Goal: Find specific page/section: Find specific page/section

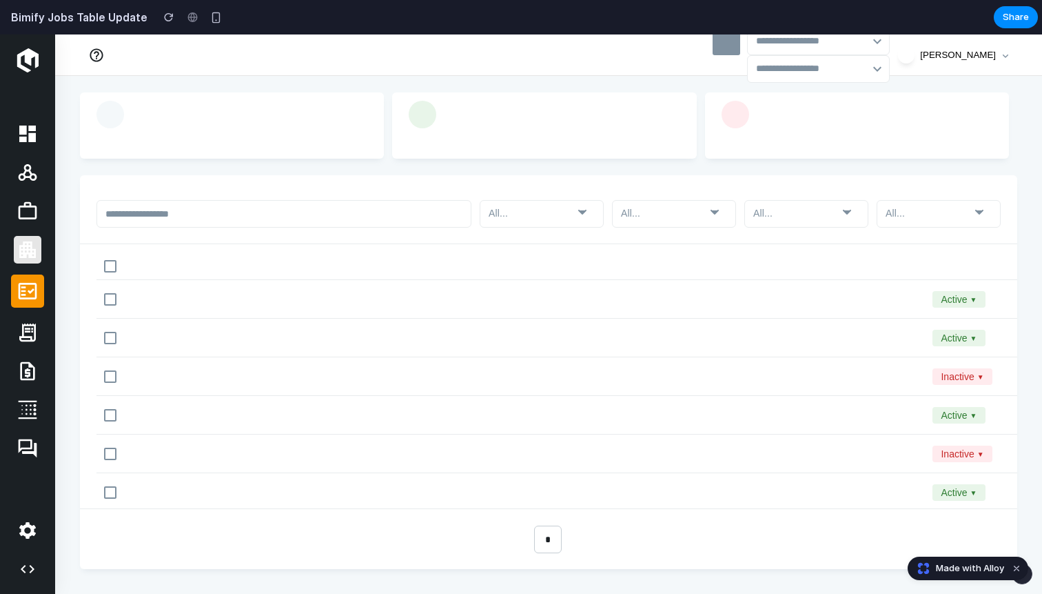
click at [27, 261] on link at bounding box center [28, 250] width 28 height 28
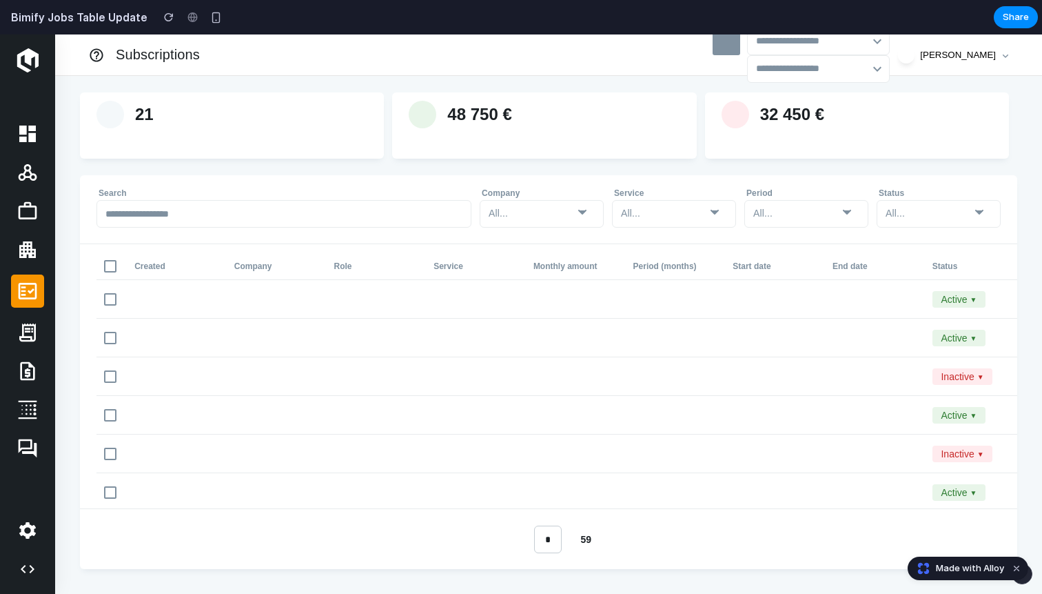
click at [27, 278] on link at bounding box center [27, 290] width 33 height 33
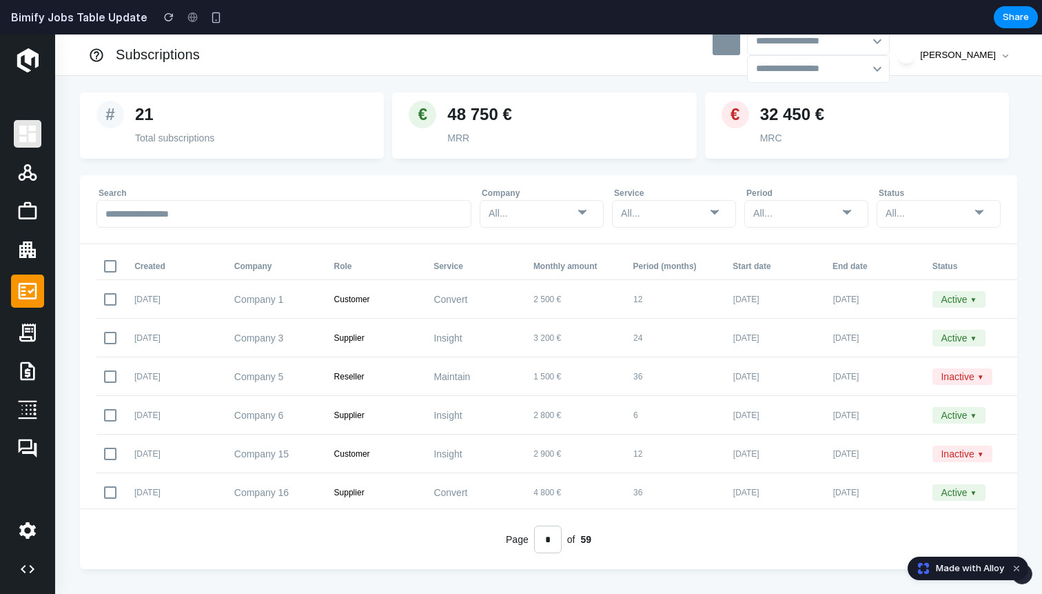
click at [21, 125] on icon at bounding box center [27, 133] width 17 height 17
click at [30, 61] on img at bounding box center [28, 60] width 22 height 24
click at [94, 55] on li "Subscriptions" at bounding box center [144, 55] width 123 height 24
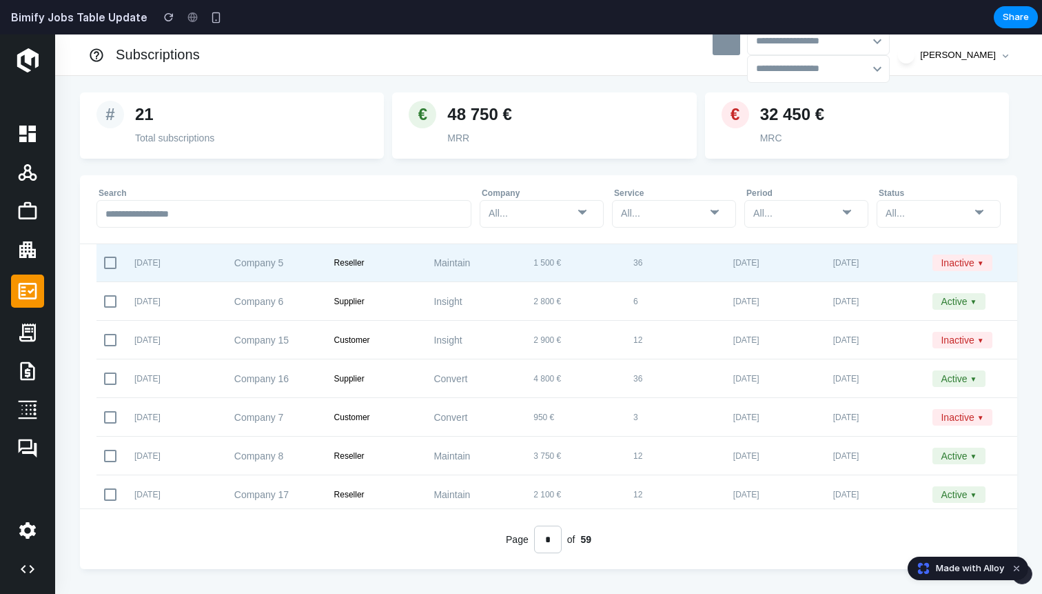
scroll to position [103, 0]
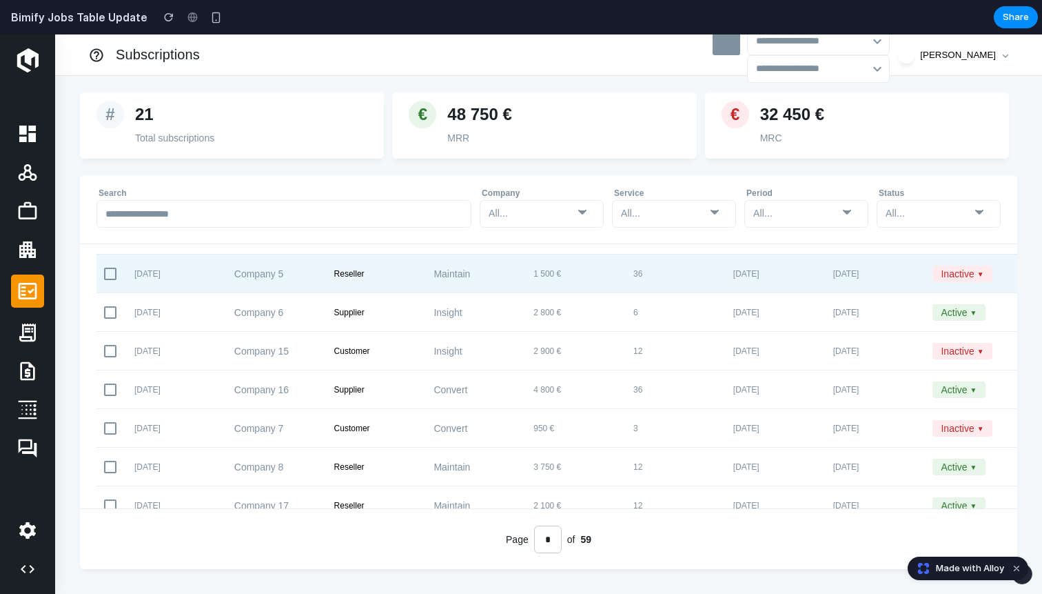
click at [720, 361] on div "[DATE] Company 15 Customer Insight 2 900 € 12 [DATE] [DATE] Inactive ▼ ⋯" at bounding box center [614, 351] width 1035 height 39
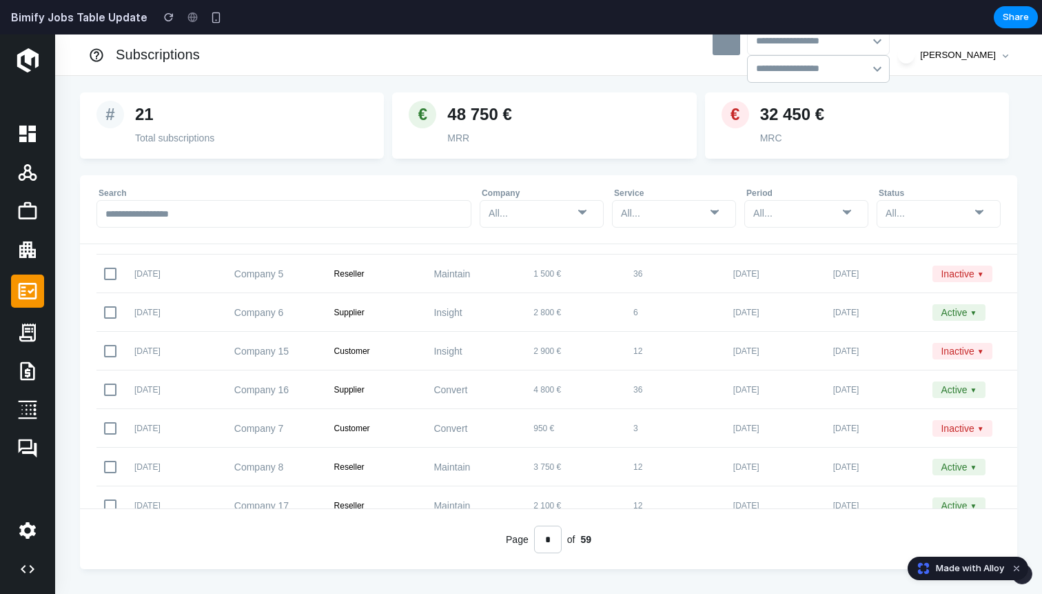
click at [869, 61] on icon "button" at bounding box center [877, 69] width 17 height 17
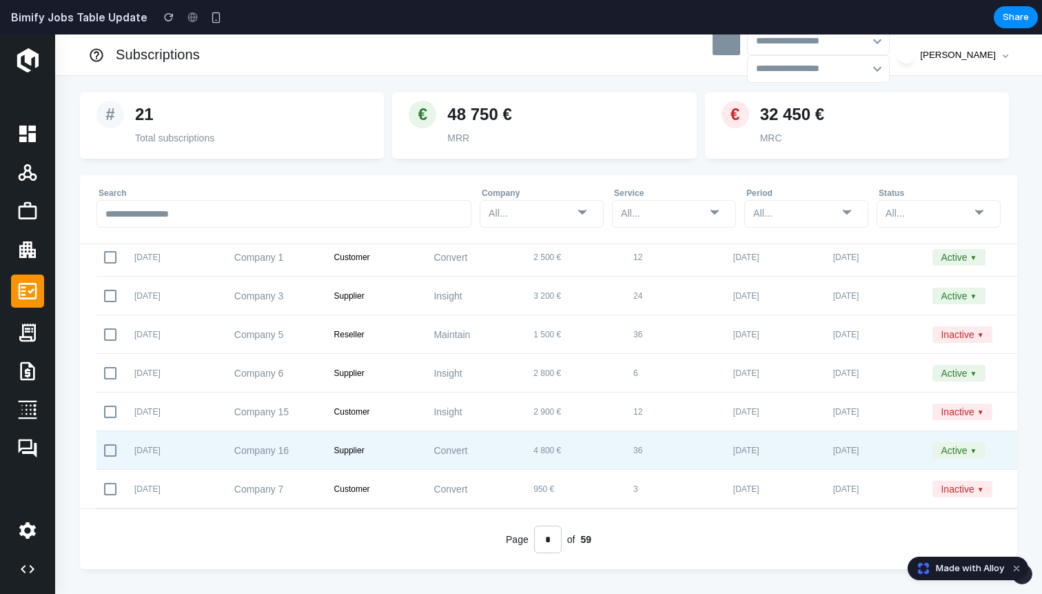
scroll to position [0, 0]
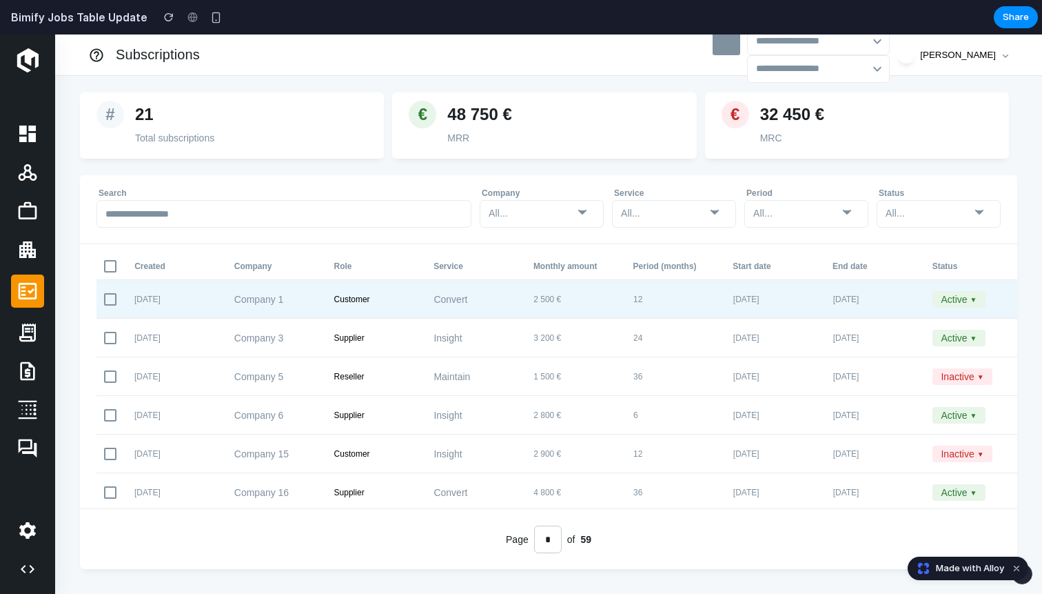
click at [977, 296] on span "▼" at bounding box center [974, 300] width 7 height 8
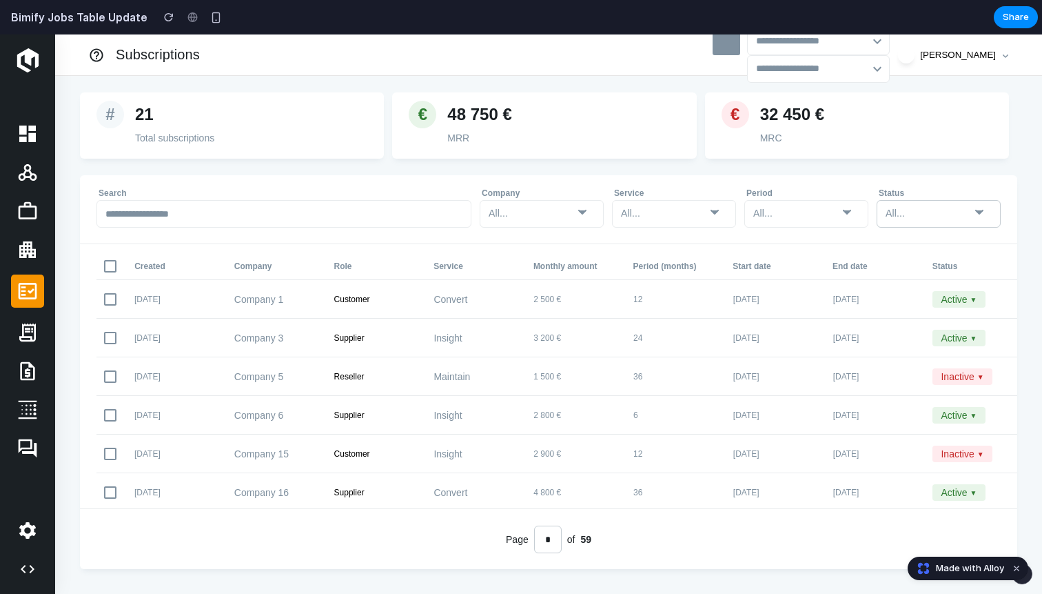
click at [942, 212] on div "All..." at bounding box center [928, 213] width 85 height 20
click at [548, 210] on div "All..." at bounding box center [531, 213] width 85 height 20
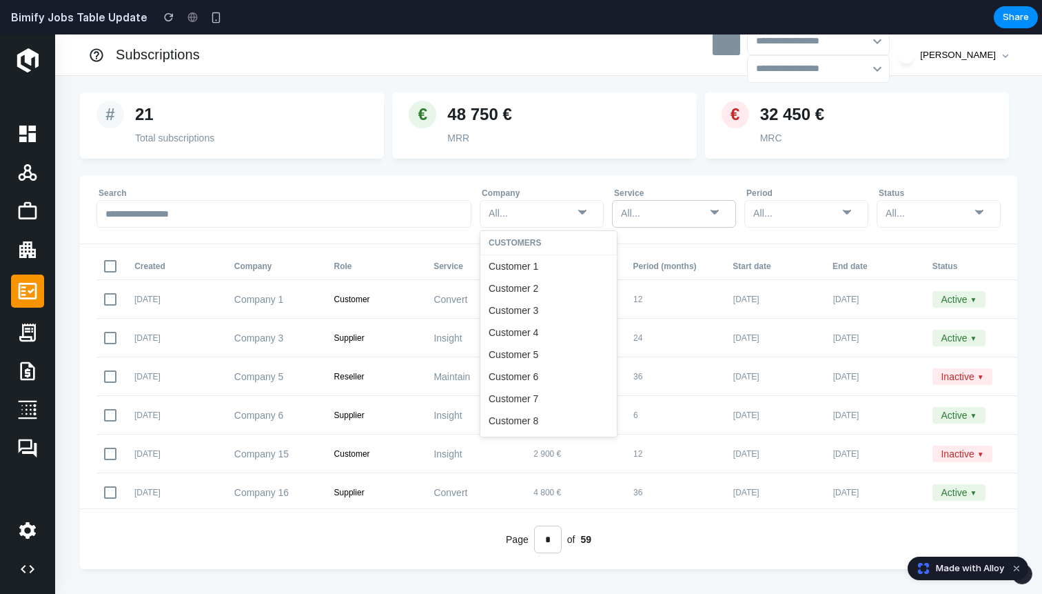
click at [645, 207] on div "All..." at bounding box center [663, 213] width 85 height 20
click at [825, 216] on div "All..." at bounding box center [795, 213] width 85 height 20
click at [897, 214] on div "All..." at bounding box center [894, 213] width 17 height 14
click at [917, 225] on div "All..." at bounding box center [939, 214] width 124 height 28
click at [915, 217] on div "All..." at bounding box center [928, 213] width 85 height 20
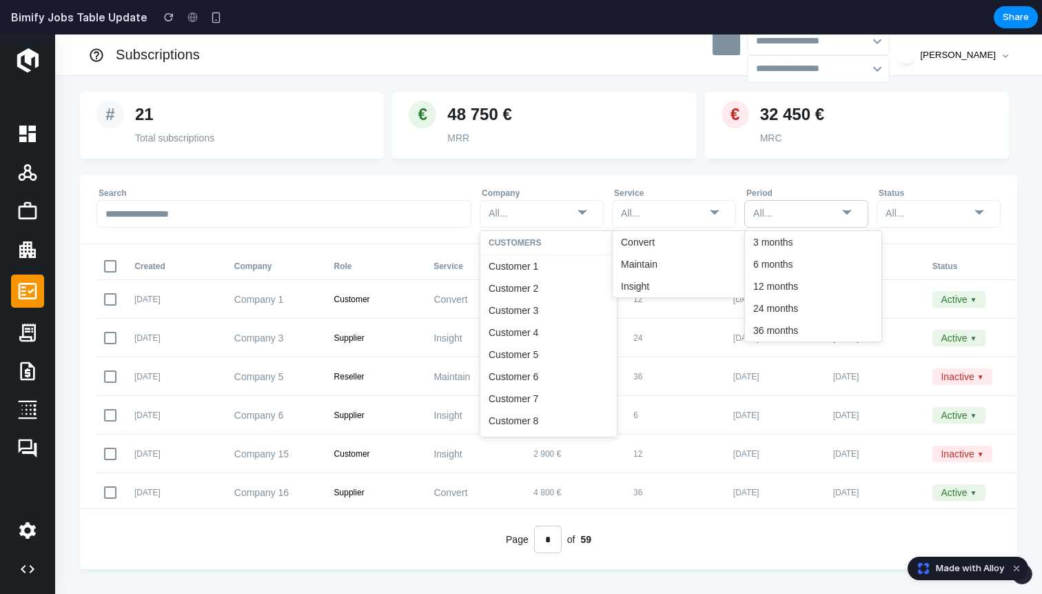
click at [800, 218] on div "All..." at bounding box center [795, 213] width 85 height 20
click at [673, 218] on div "All..." at bounding box center [663, 213] width 85 height 20
click at [582, 216] on icon at bounding box center [582, 211] width 17 height 17
click at [538, 209] on div "All..." at bounding box center [531, 213] width 85 height 20
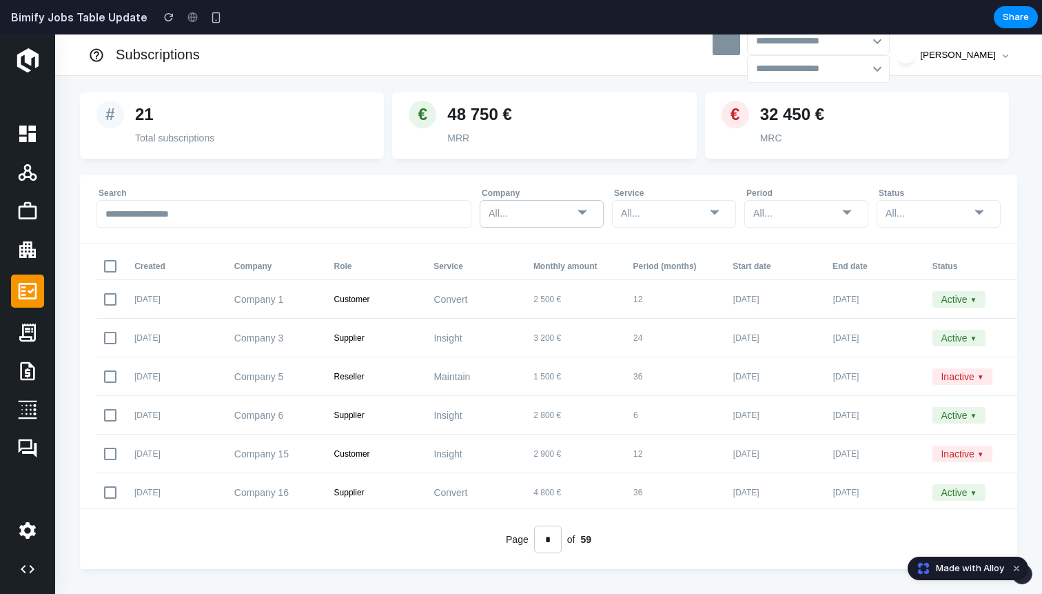
click at [510, 205] on div "All..." at bounding box center [531, 213] width 85 height 20
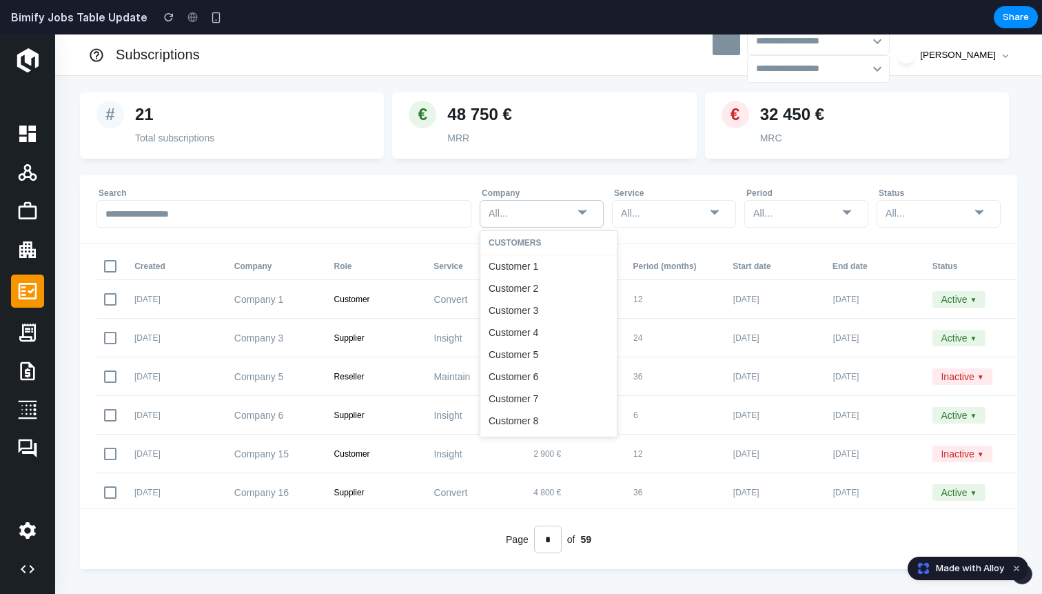
click at [510, 205] on div "All..." at bounding box center [531, 213] width 85 height 20
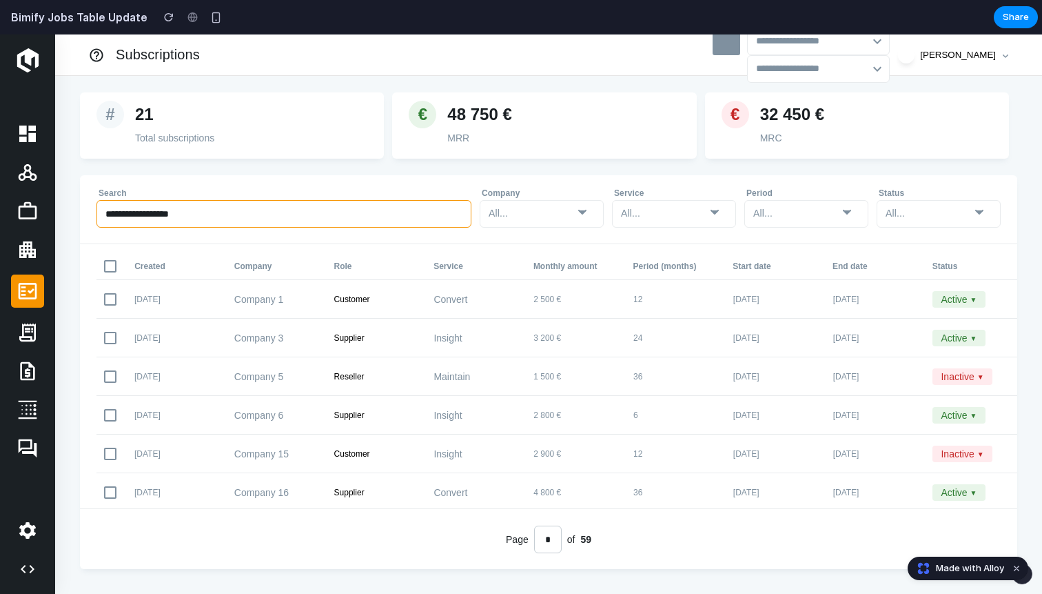
click at [425, 213] on input "text" at bounding box center [284, 214] width 375 height 28
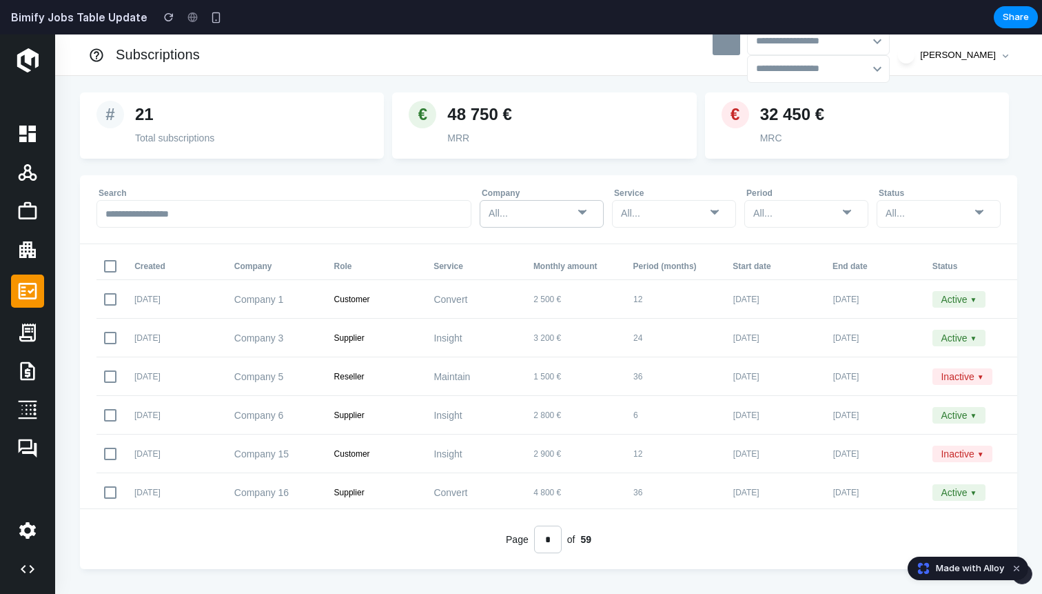
click at [524, 211] on div "All..." at bounding box center [531, 213] width 85 height 20
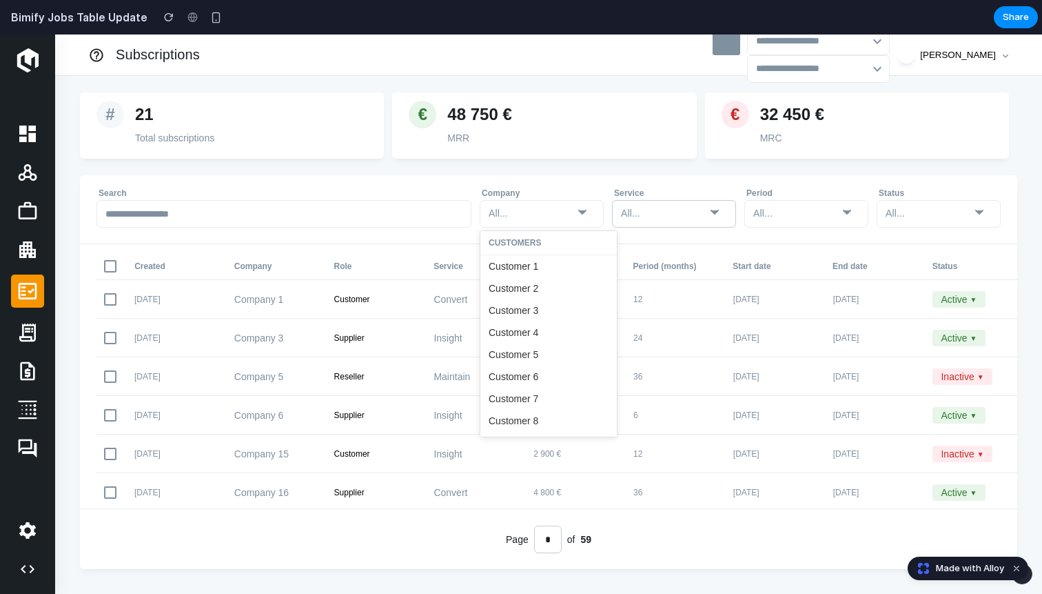
click at [650, 206] on div "All..." at bounding box center [663, 213] width 85 height 20
click at [781, 217] on div "All..." at bounding box center [795, 213] width 85 height 20
click at [681, 217] on div "All..." at bounding box center [663, 213] width 85 height 20
click at [542, 219] on div "All..." at bounding box center [531, 213] width 85 height 20
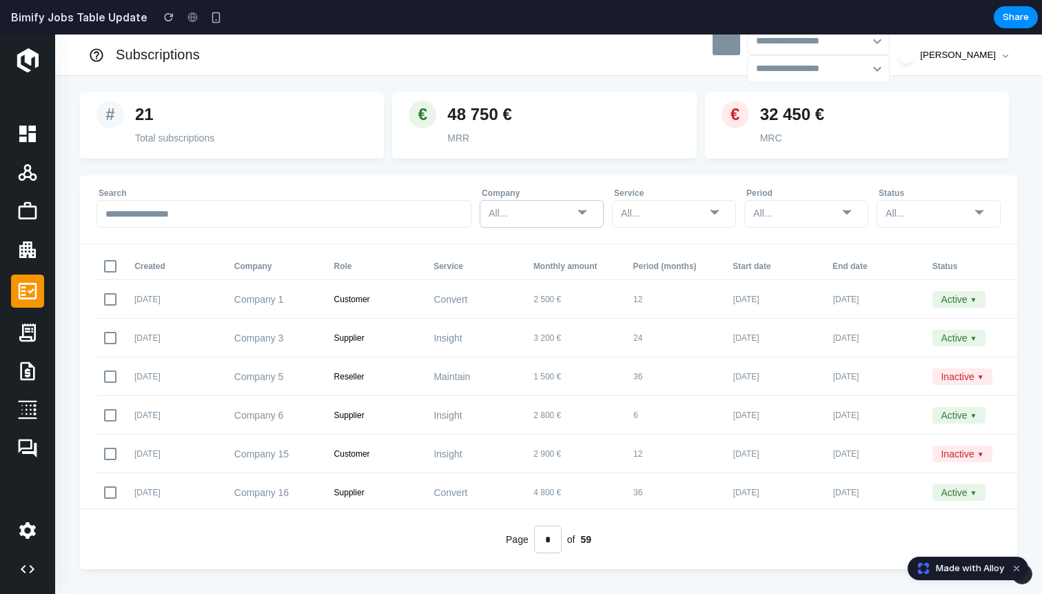
click at [516, 209] on div "All..." at bounding box center [531, 213] width 85 height 20
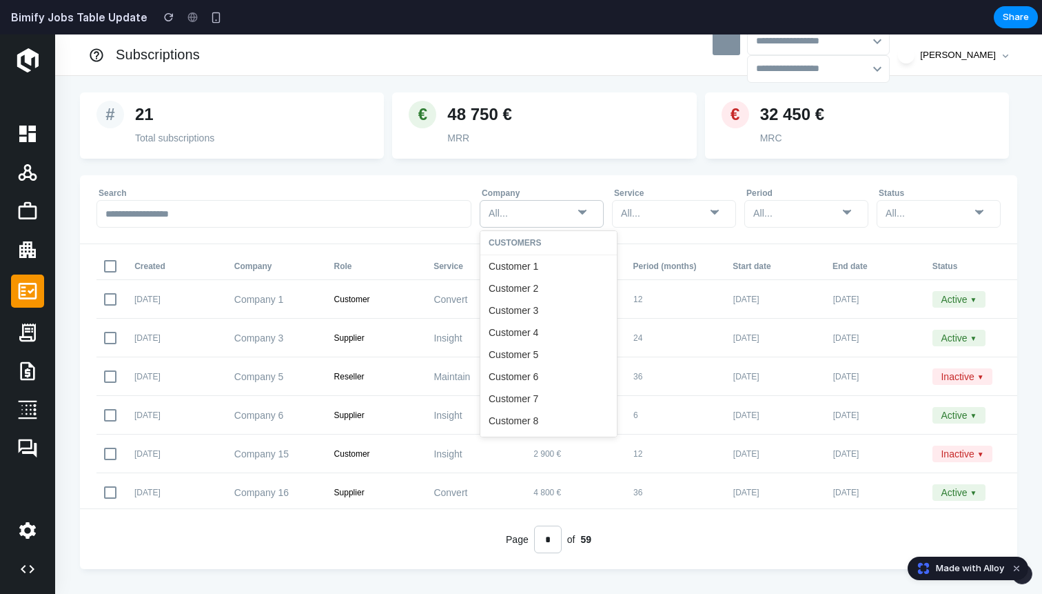
click at [516, 209] on div "All..." at bounding box center [531, 213] width 85 height 20
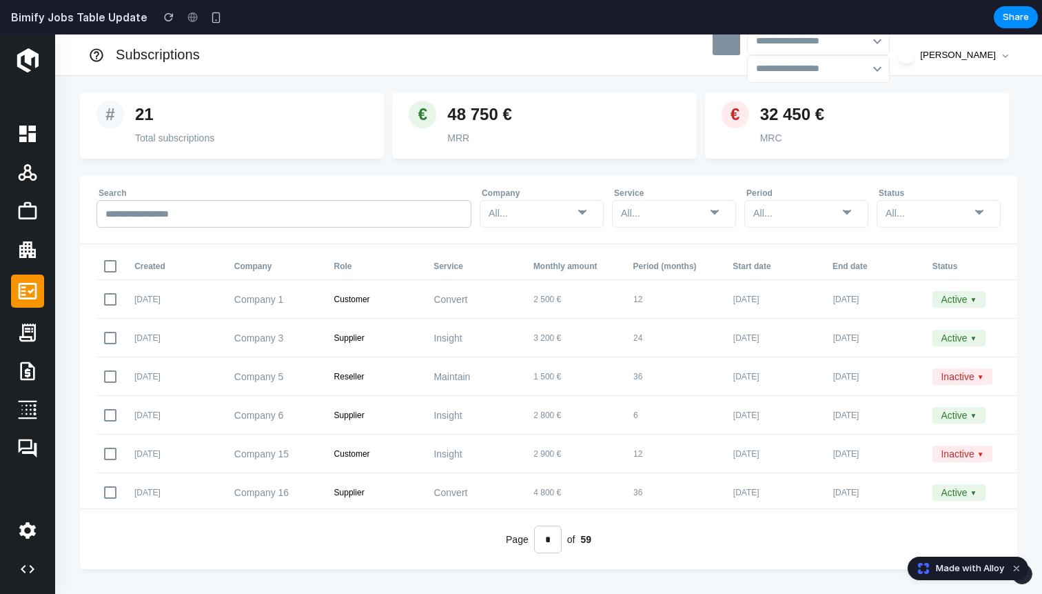
click at [403, 210] on input "text" at bounding box center [284, 214] width 375 height 28
click at [572, 209] on div "All..." at bounding box center [531, 213] width 85 height 20
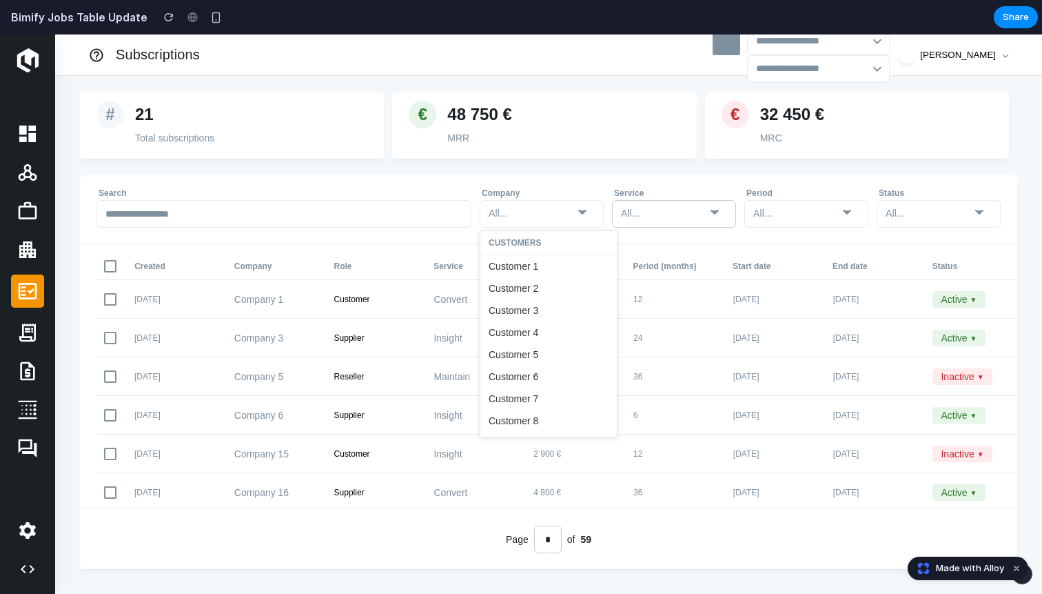
click at [671, 203] on div "All..." at bounding box center [674, 214] width 124 height 28
click at [782, 211] on div "All..." at bounding box center [795, 213] width 85 height 20
click at [686, 215] on div "All..." at bounding box center [663, 213] width 85 height 20
click at [607, 218] on div "Company All... Customers Customer 1 Customer 2 Customer 3 Customer 4 Customer 5…" at bounding box center [542, 206] width 132 height 41
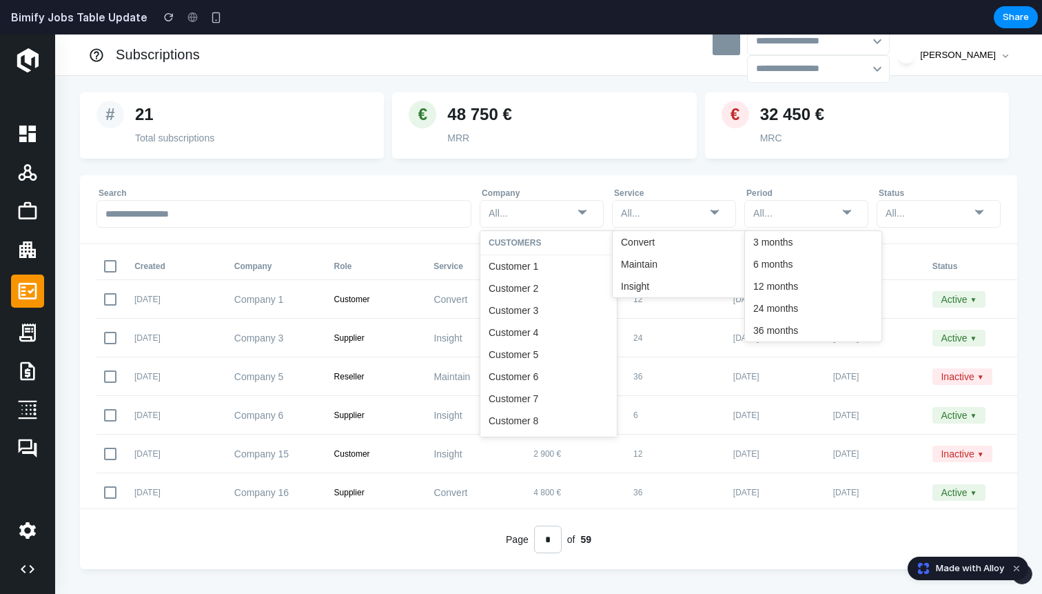
click at [607, 218] on div "Company All... Customers Customer 1 Customer 2 Customer 3 Customer 4 Customer 5…" at bounding box center [542, 206] width 132 height 41
click at [578, 215] on icon at bounding box center [582, 211] width 17 height 17
click at [589, 212] on icon at bounding box center [582, 211] width 17 height 17
click at [585, 212] on icon at bounding box center [582, 211] width 17 height 17
click at [499, 219] on div "All..." at bounding box center [497, 213] width 17 height 14
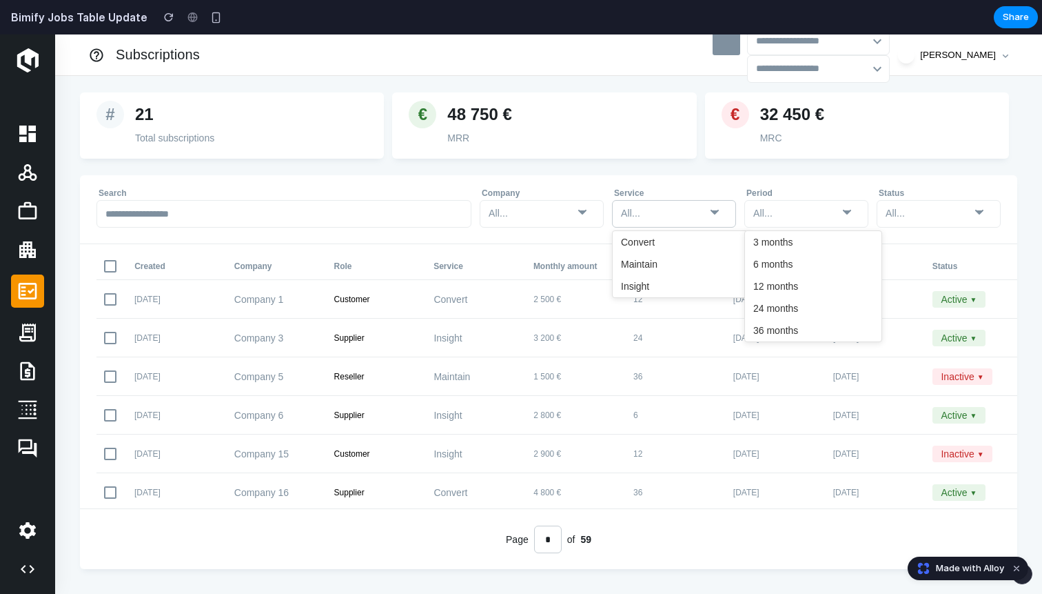
click at [676, 219] on div "All..." at bounding box center [663, 213] width 85 height 20
click at [813, 213] on div "All..." at bounding box center [795, 213] width 85 height 20
click at [898, 217] on div "All..." at bounding box center [894, 213] width 17 height 14
click at [792, 227] on div "Search Company All... Service All... Period All... Status All..." at bounding box center [549, 209] width 946 height 69
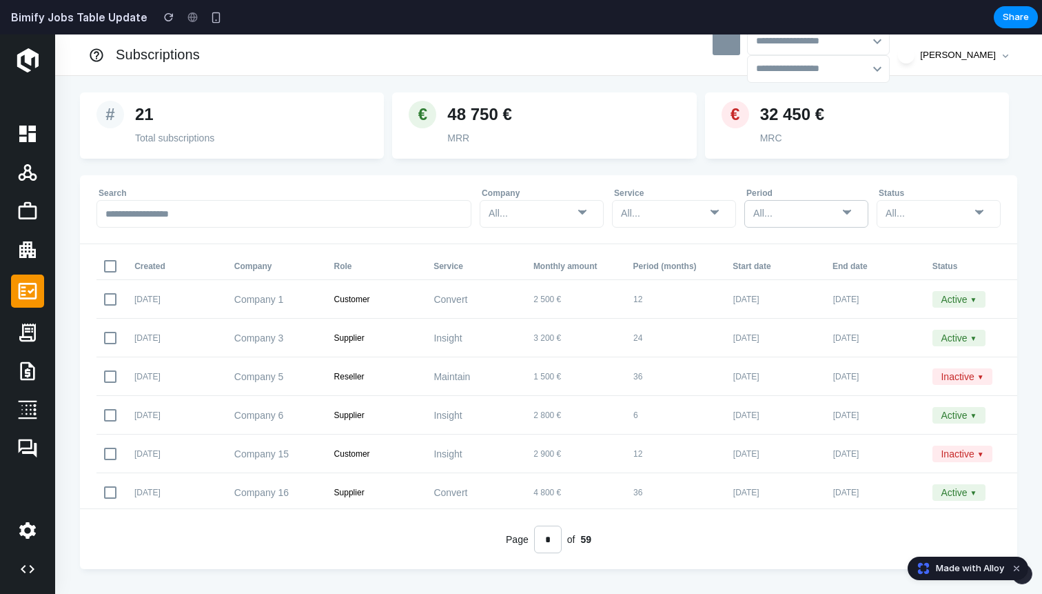
click at [755, 212] on div "All..." at bounding box center [761, 213] width 17 height 14
click at [598, 216] on div "All..." at bounding box center [542, 214] width 124 height 28
click at [767, 209] on div "All..." at bounding box center [761, 213] width 17 height 14
click at [647, 216] on div "All..." at bounding box center [663, 213] width 85 height 20
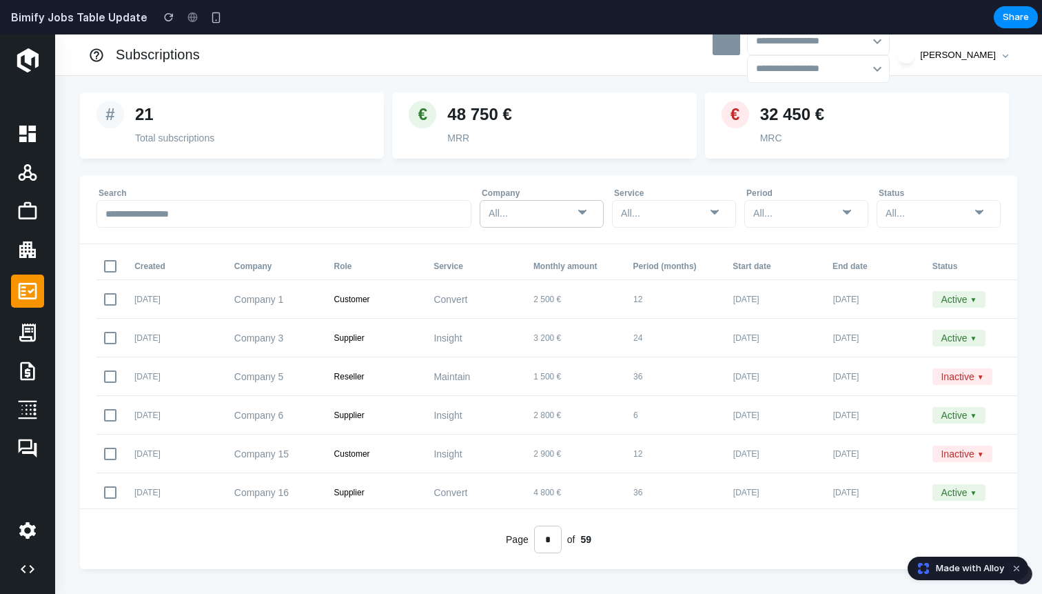
click at [510, 220] on div "All..." at bounding box center [531, 213] width 85 height 20
